Goal: Transaction & Acquisition: Purchase product/service

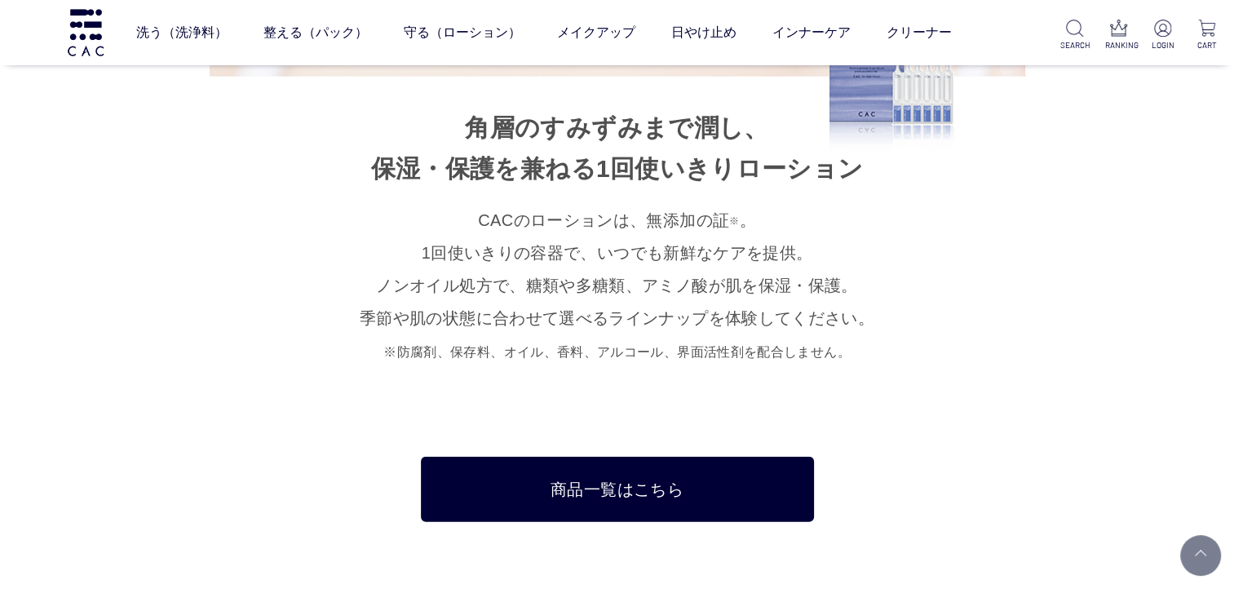
scroll to position [10253, 0]
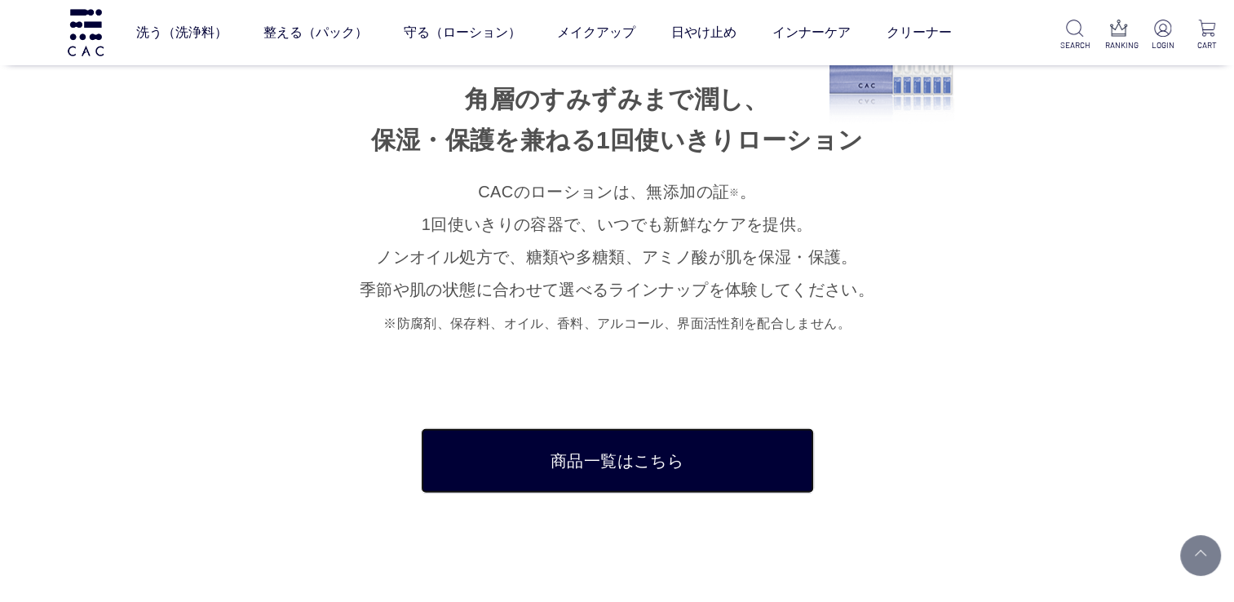
click at [614, 440] on link "商品一覧はこちら" at bounding box center [617, 460] width 393 height 65
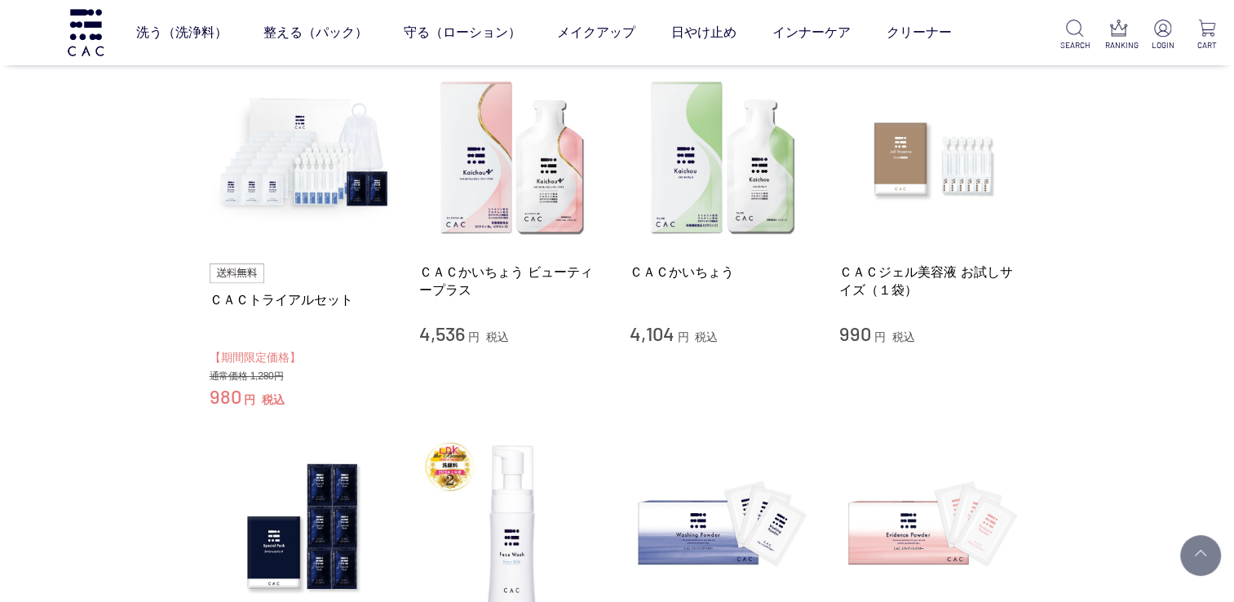
scroll to position [291, 0]
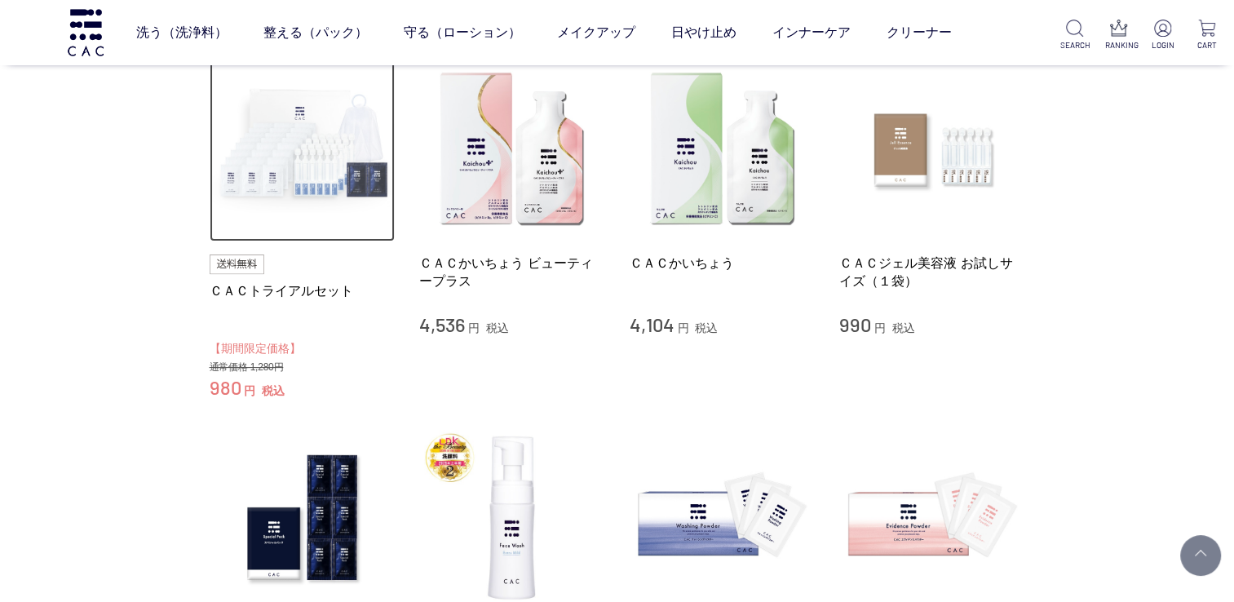
click at [277, 201] on img at bounding box center [303, 149] width 186 height 186
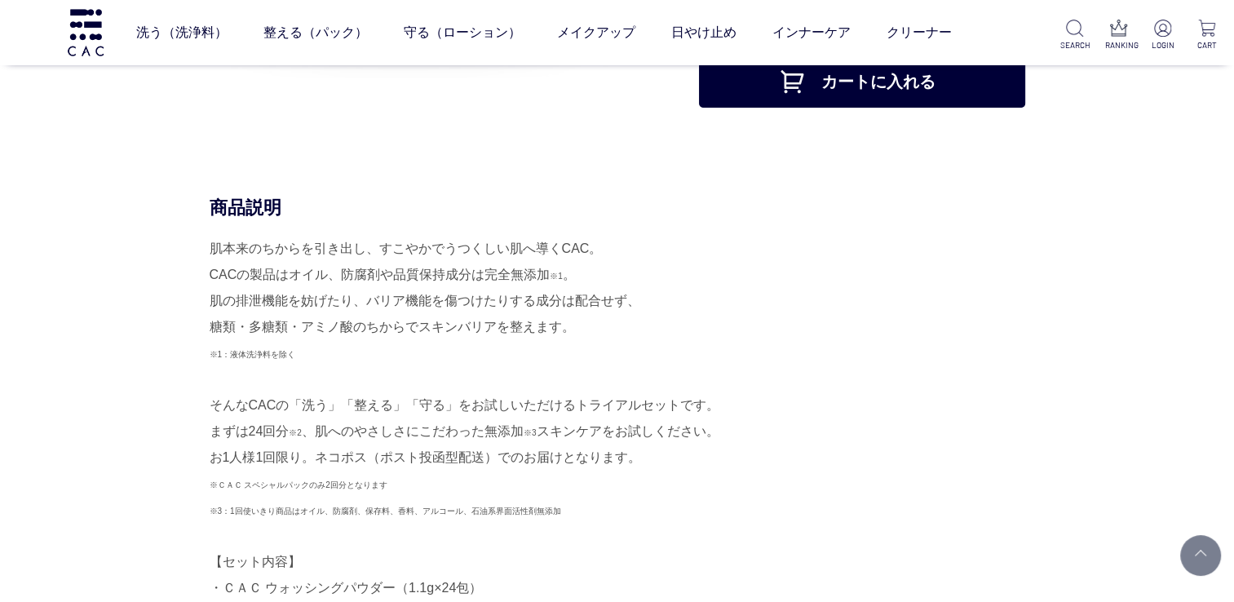
scroll to position [345, 0]
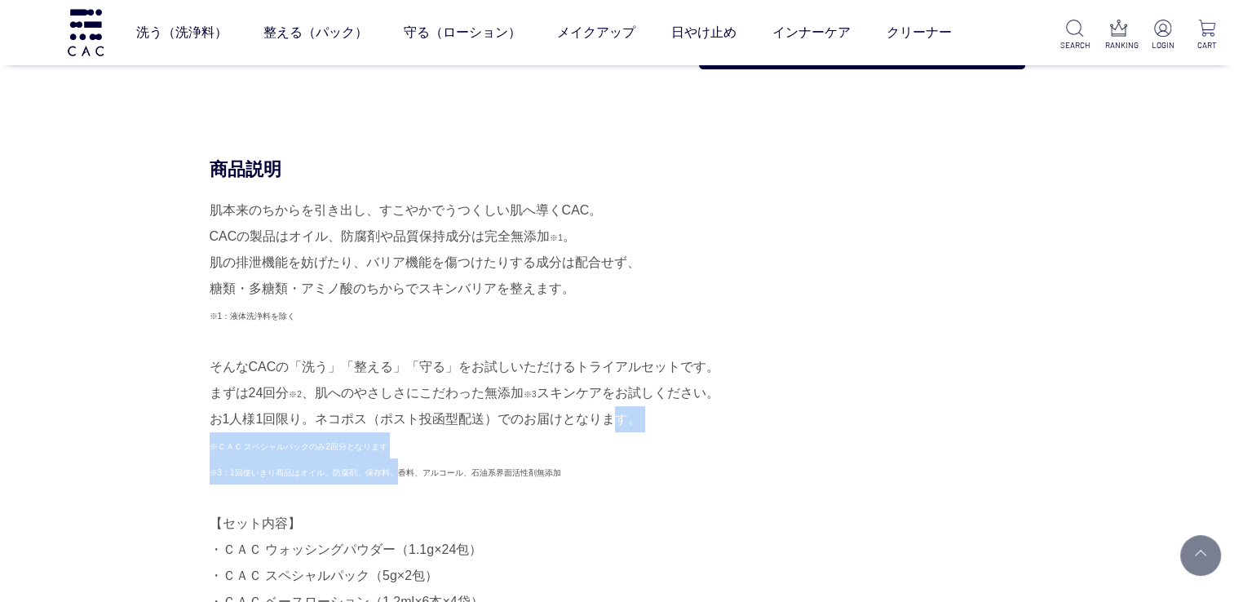
drag, startPoint x: 602, startPoint y: 417, endPoint x: 405, endPoint y: 472, distance: 204.2
click at [398, 470] on div "肌本来のちからを引き出し、すこやかでうつくしい肌へ導くCAC。 CACの製品はオイル、防腐剤や品質保持成分は完全無添加 ※1 。 肌の排泄機能を妨げたり、バリ…" at bounding box center [618, 510] width 816 height 626
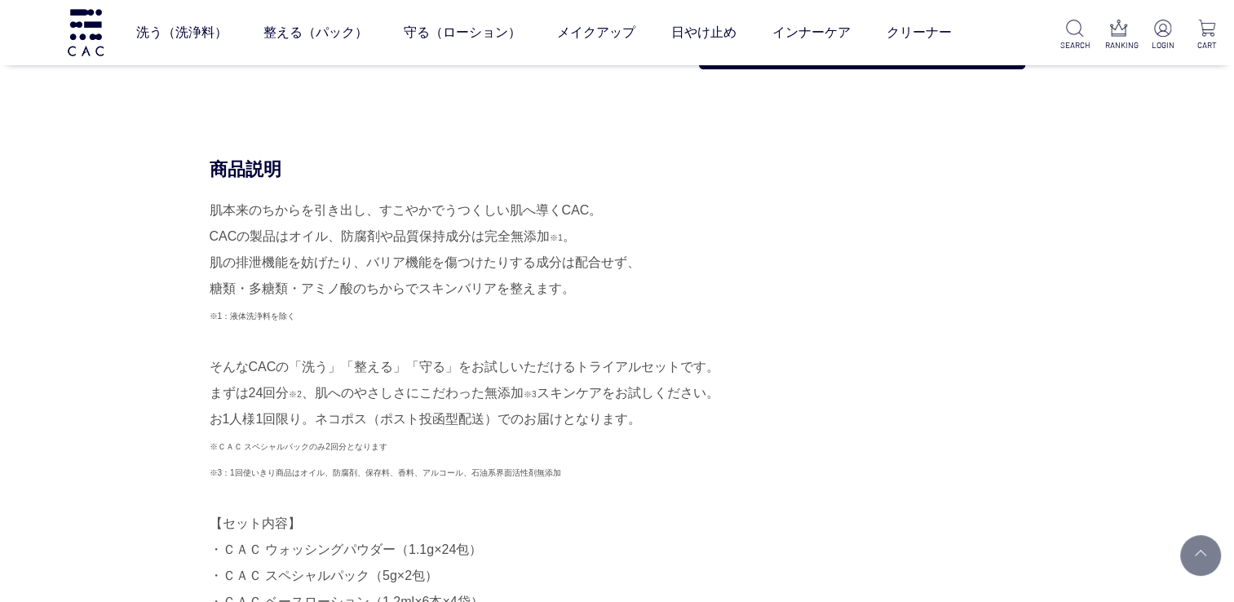
click at [1025, 475] on div "商品説明 肌本来のちからを引き出し、すこやかでうつくしい肌へ導くCAC。 CACの製品はオイル、防腐剤や品質保持成分は完全無添加 ※1 。 肌の排泄機能を妨げ…" at bounding box center [618, 518] width 816 height 723
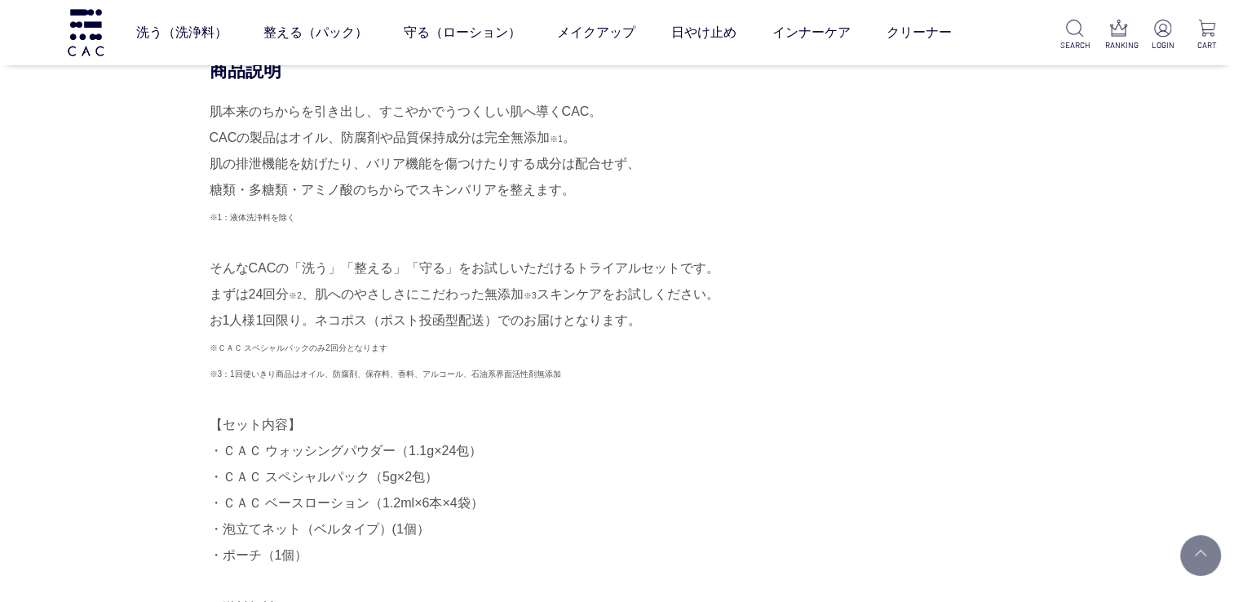
scroll to position [575, 0]
